Goal: Complete application form

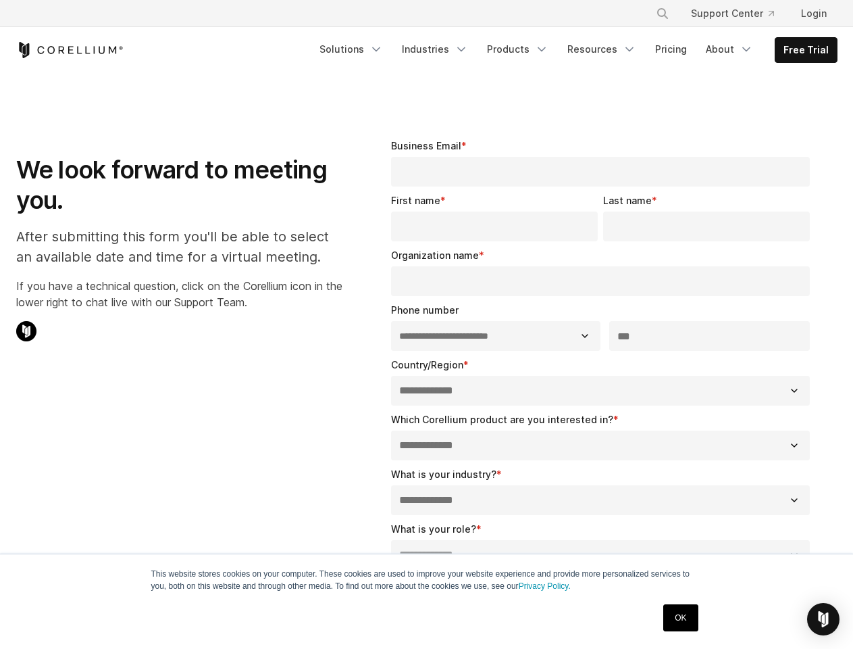
select select "**"
click at [426, 324] on select "**********" at bounding box center [495, 336] width 209 height 30
click at [662, 14] on icon "Search" at bounding box center [662, 13] width 11 height 11
click at [662, 14] on div "×" at bounding box center [664, 12] width 14 height 20
